Goal: Task Accomplishment & Management: Use online tool/utility

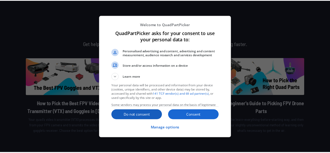
scroll to position [143, 0]
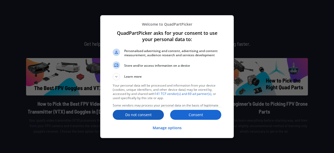
click at [143, 115] on p "Do not consent" at bounding box center [138, 114] width 51 height 5
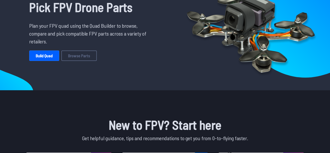
scroll to position [35, 0]
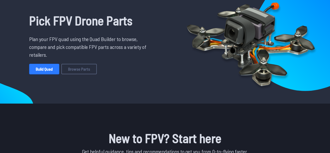
click at [53, 72] on link "Build Quad" at bounding box center [44, 69] width 30 height 10
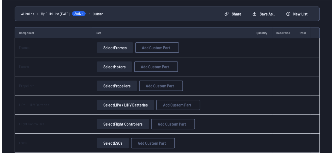
scroll to position [42, 0]
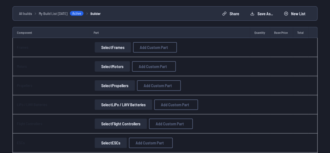
click at [102, 44] on button "Select Frames" at bounding box center [113, 47] width 36 height 10
click at [155, 48] on span "Add Custom Part" at bounding box center [154, 47] width 28 height 4
select select "**********"
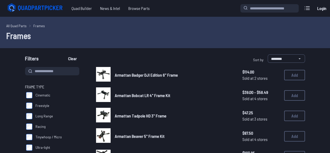
click at [219, 20] on div "All Quad Parts Frames Frames" at bounding box center [165, 32] width 330 height 31
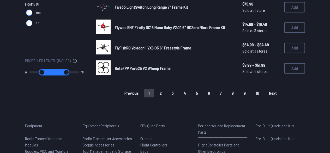
scroll to position [394, 0]
